Goal: Transaction & Acquisition: Purchase product/service

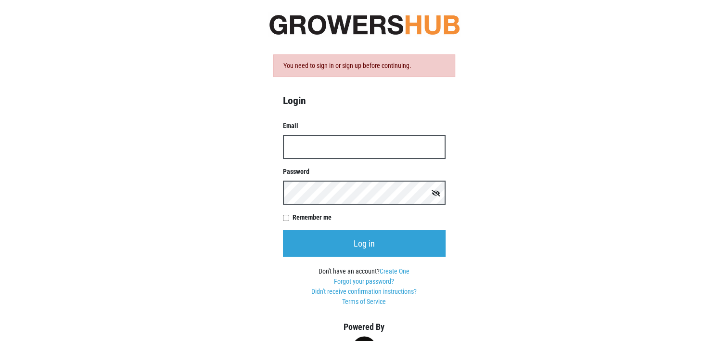
click at [299, 150] on input "Email" at bounding box center [364, 147] width 163 height 24
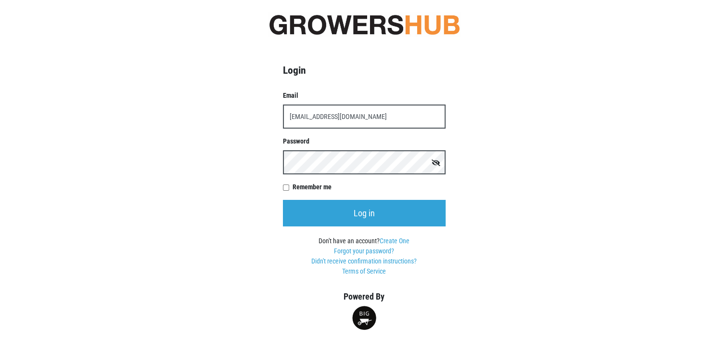
type input "[EMAIL_ADDRESS][DOMAIN_NAME]"
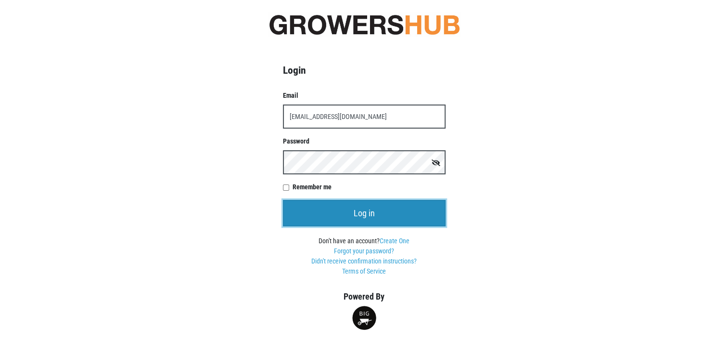
click at [363, 213] on input "Log in" at bounding box center [364, 213] width 163 height 26
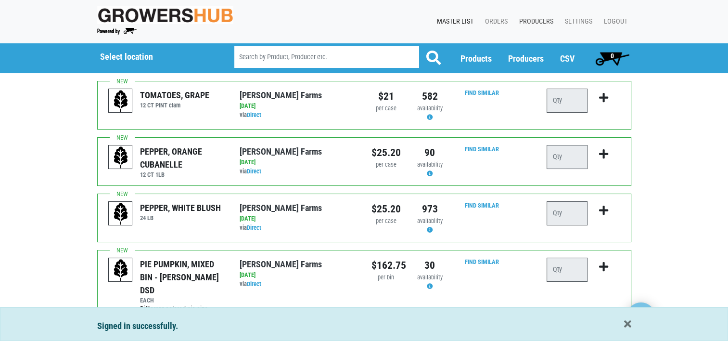
click at [542, 19] on link "Producers" at bounding box center [535, 22] width 46 height 18
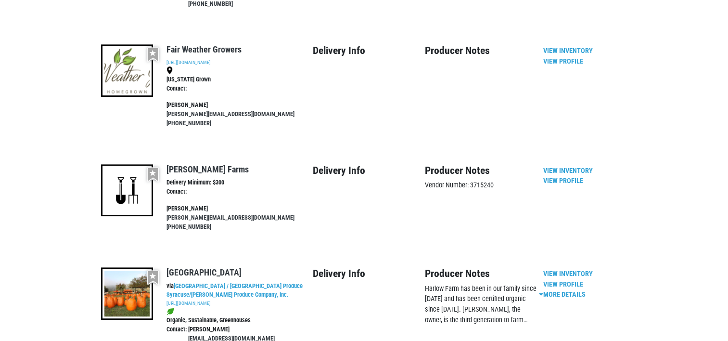
scroll to position [770, 0]
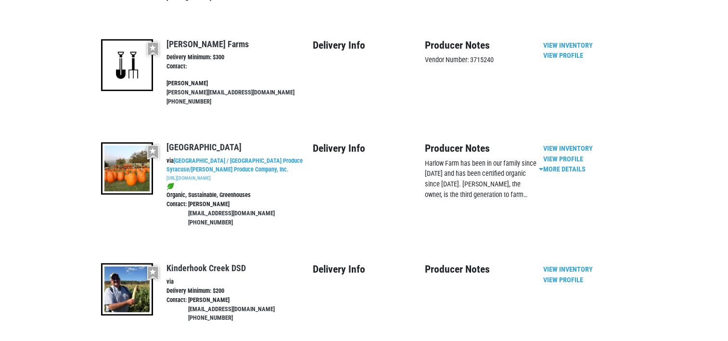
click at [131, 263] on img at bounding box center [127, 289] width 52 height 52
click at [570, 265] on link "View Inventory" at bounding box center [569, 269] width 50 height 8
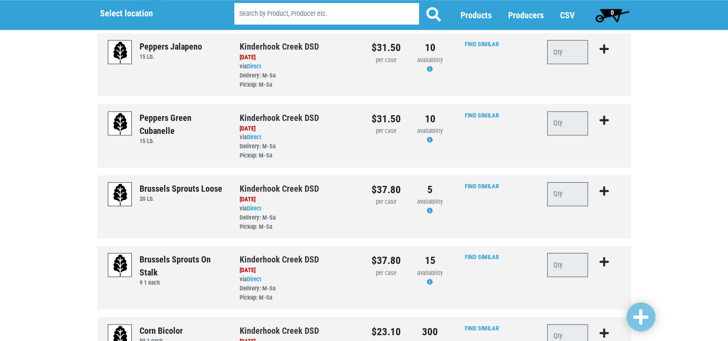
scroll to position [954, 0]
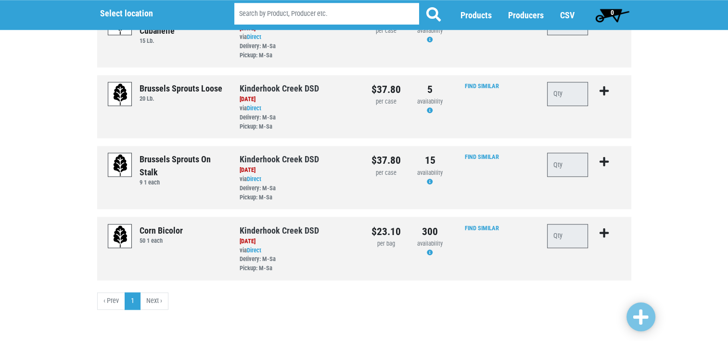
click at [149, 301] on li "Next ›" at bounding box center [155, 300] width 28 height 17
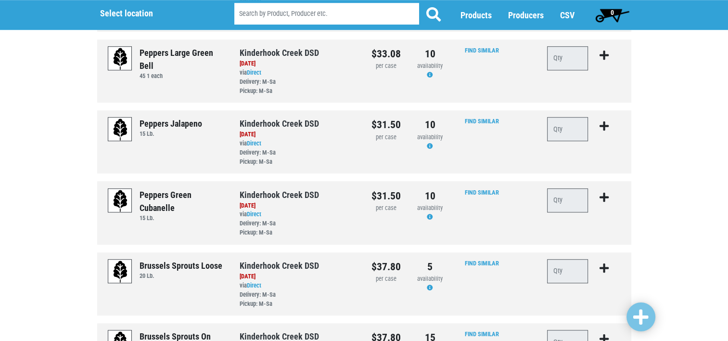
scroll to position [906, 0]
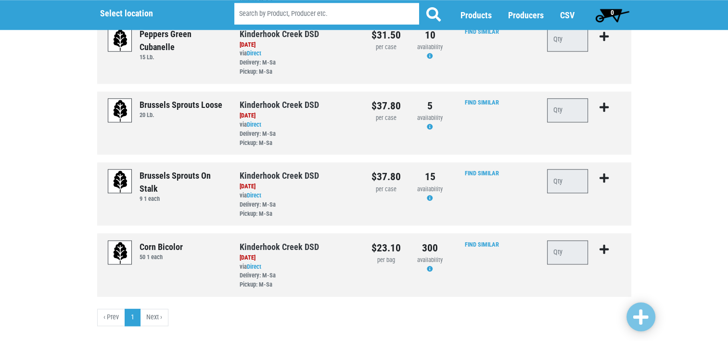
scroll to position [954, 0]
